Goal: Task Accomplishment & Management: Use online tool/utility

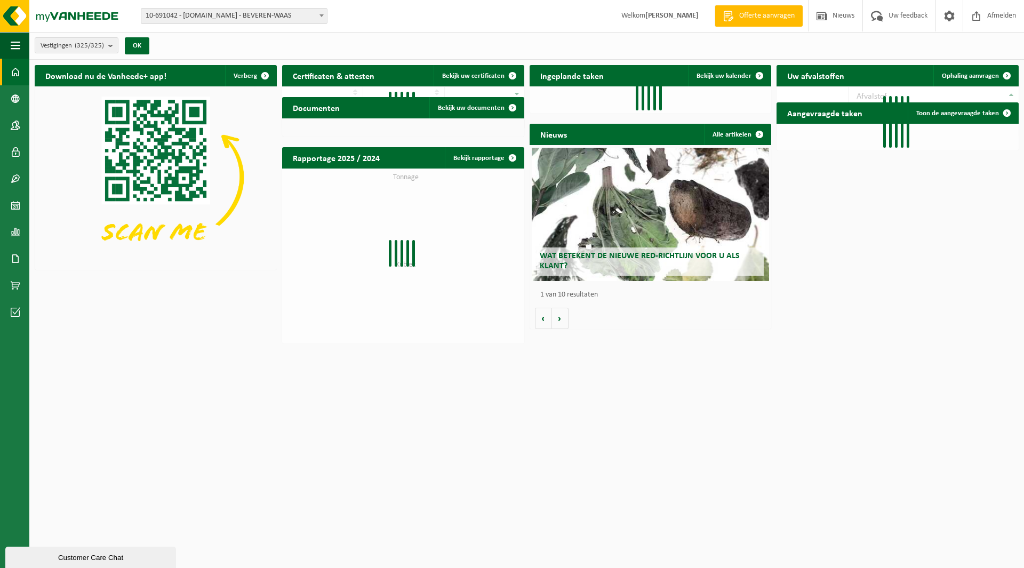
click at [188, 18] on span "10-691042 - [DOMAIN_NAME] - BEVEREN-WAAS" at bounding box center [234, 16] width 186 height 15
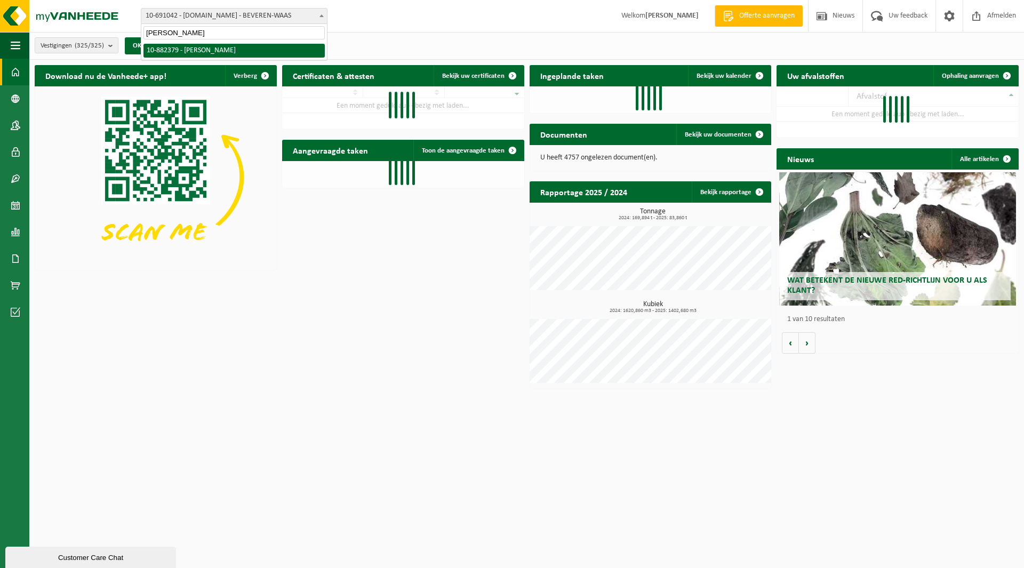
type input "sylvester"
select select "110890"
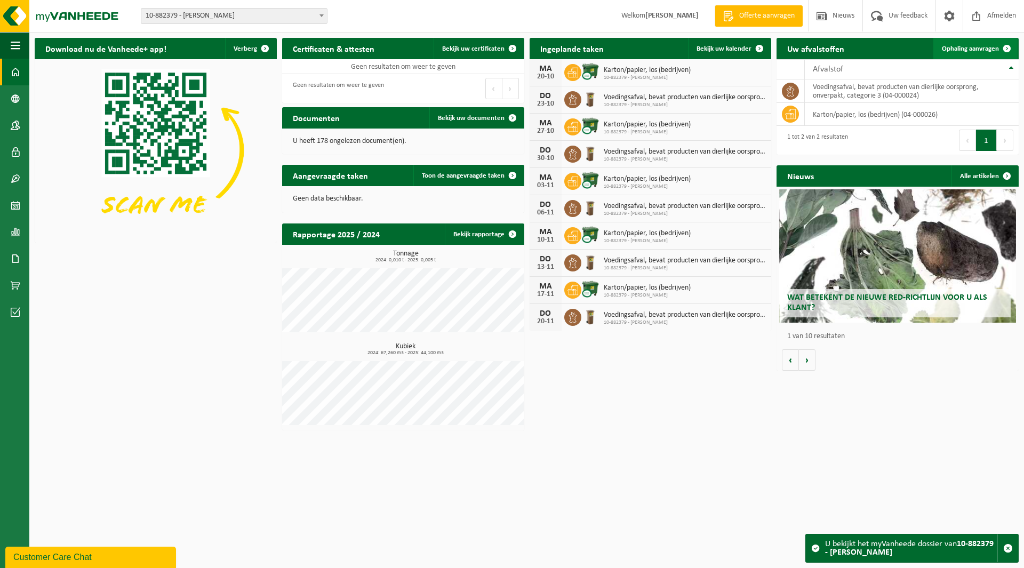
click at [970, 46] on span "Ophaling aanvragen" at bounding box center [970, 48] width 57 height 7
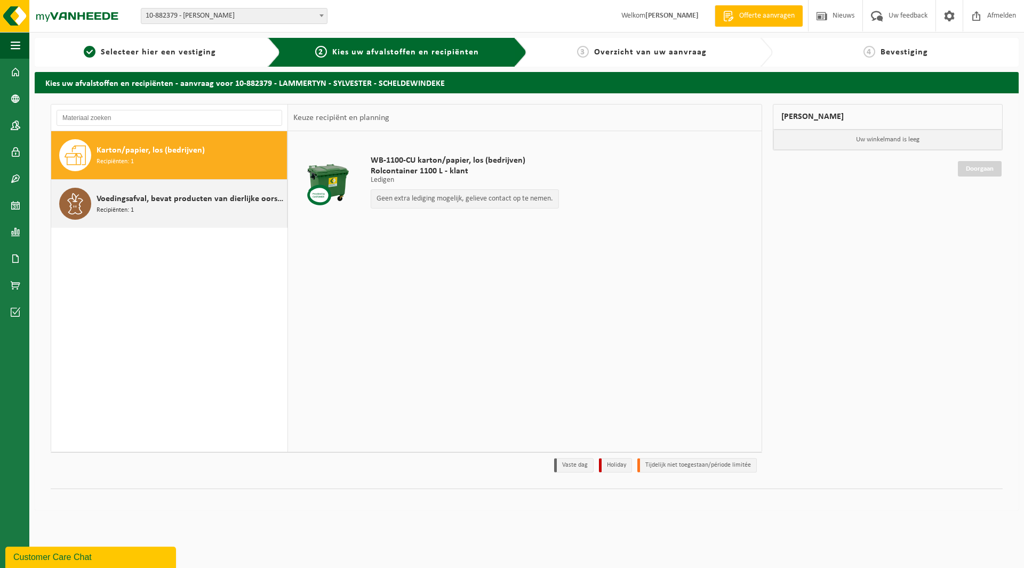
click at [149, 198] on span "Voedingsafval, bevat producten van dierlijke oorsprong, onverpakt, categorie 3" at bounding box center [191, 199] width 188 height 13
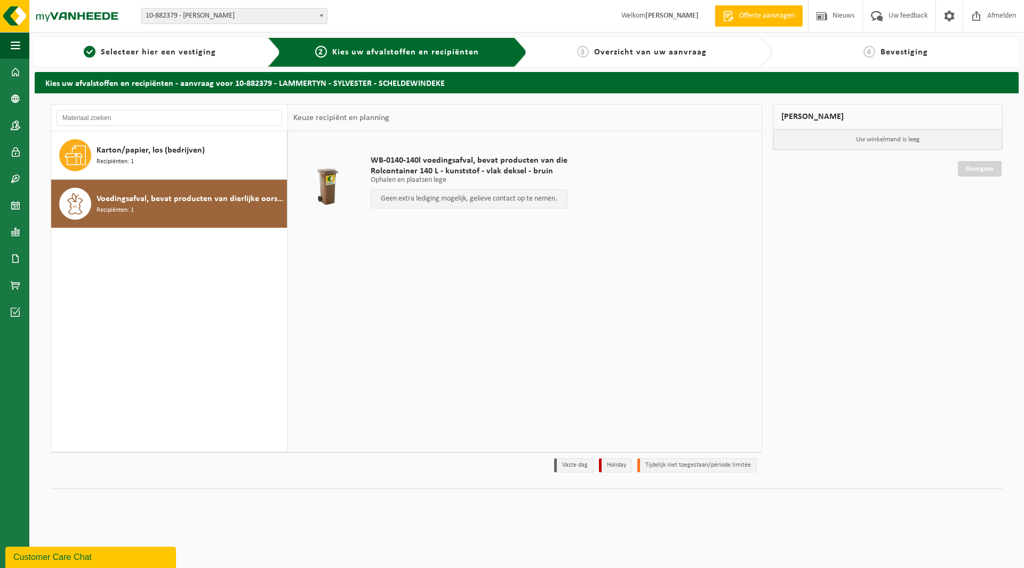
click at [130, 263] on div "Karton/papier, los (bedrijven) Recipiënten: 1 Voedingsafval, bevat producten va…" at bounding box center [169, 291] width 237 height 321
click at [127, 158] on span "Recipiënten: 1" at bounding box center [115, 162] width 37 height 10
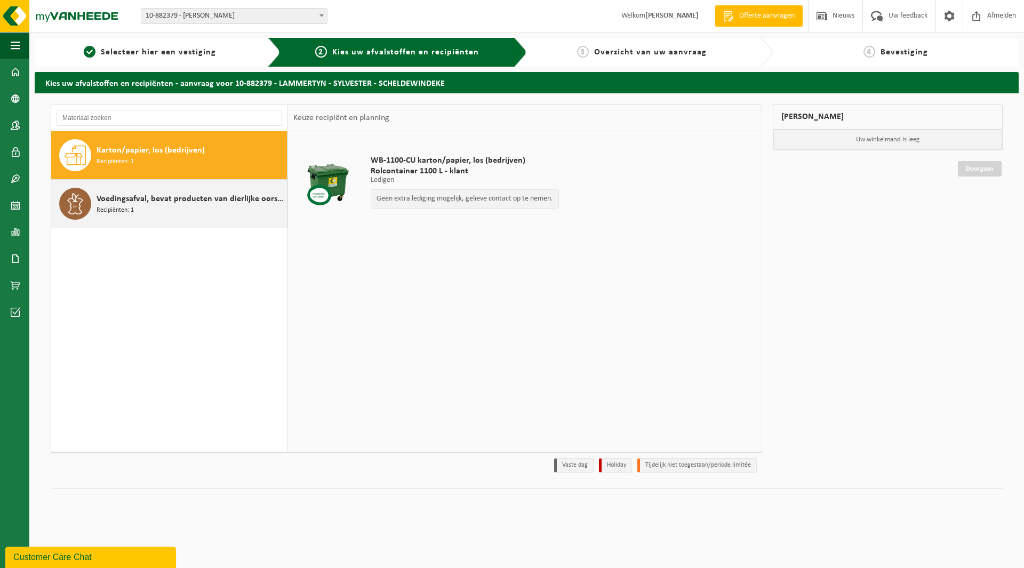
click at [131, 202] on span "Voedingsafval, bevat producten van dierlijke oorsprong, onverpakt, categorie 3" at bounding box center [191, 199] width 188 height 13
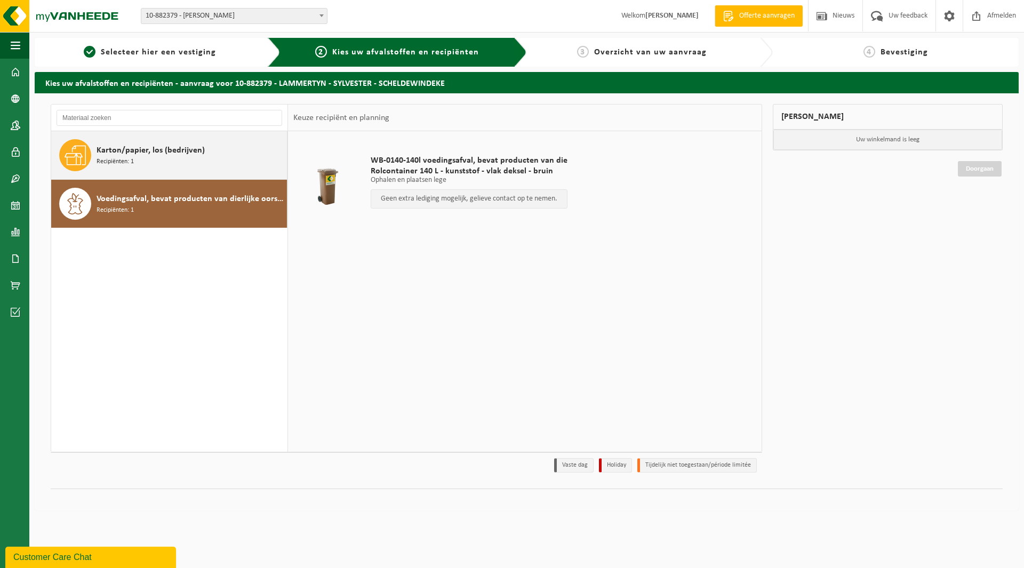
click at [125, 143] on div "Karton/papier, los (bedrijven) Recipiënten: 1" at bounding box center [191, 155] width 188 height 32
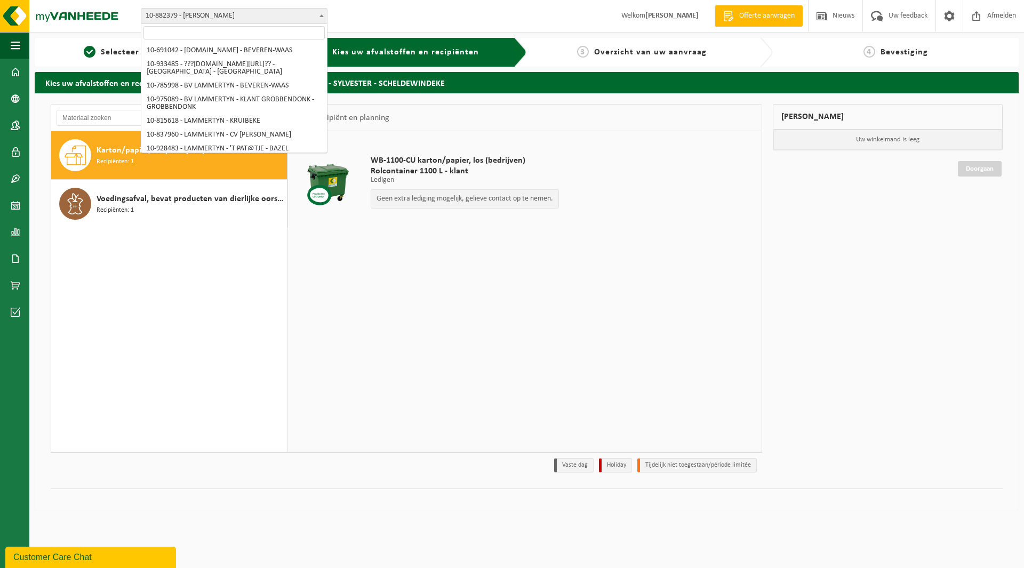
click at [206, 11] on span "10-882379 - [PERSON_NAME]" at bounding box center [234, 16] width 186 height 15
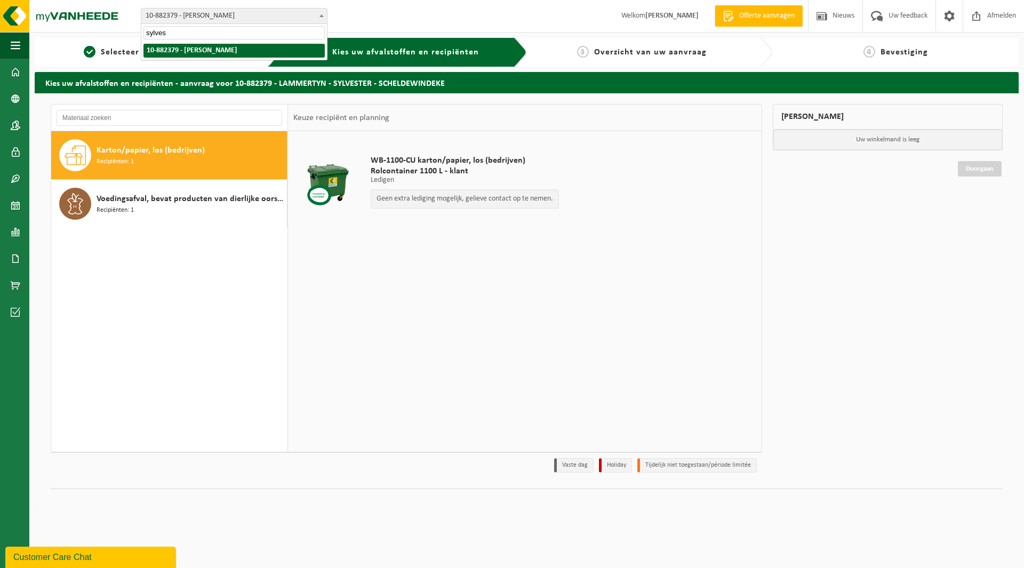
type input "sylves"
click at [81, 20] on img at bounding box center [64, 16] width 128 height 32
